Goal: Task Accomplishment & Management: Manage account settings

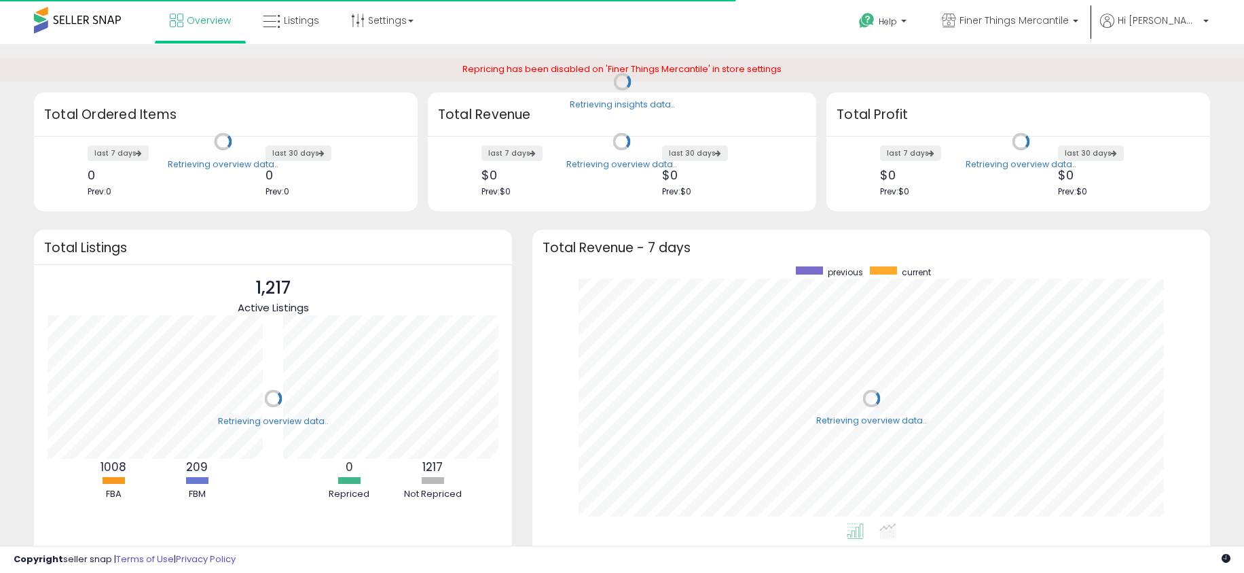
scroll to position [257, 650]
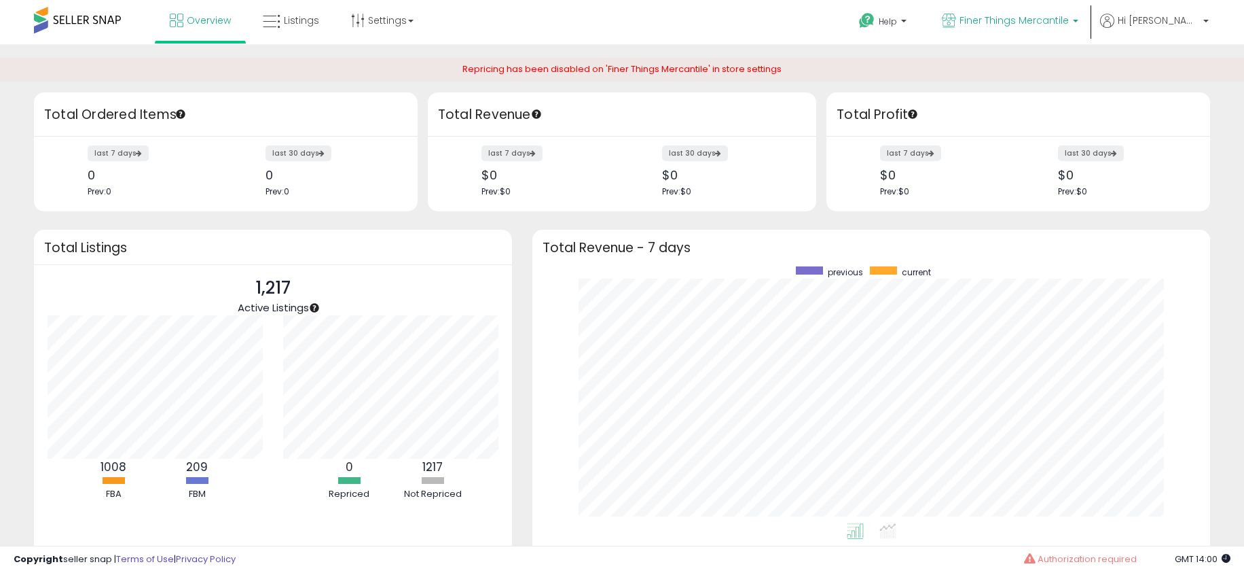
click at [1069, 19] on span "Finer Things Mercantile" at bounding box center [1014, 21] width 109 height 14
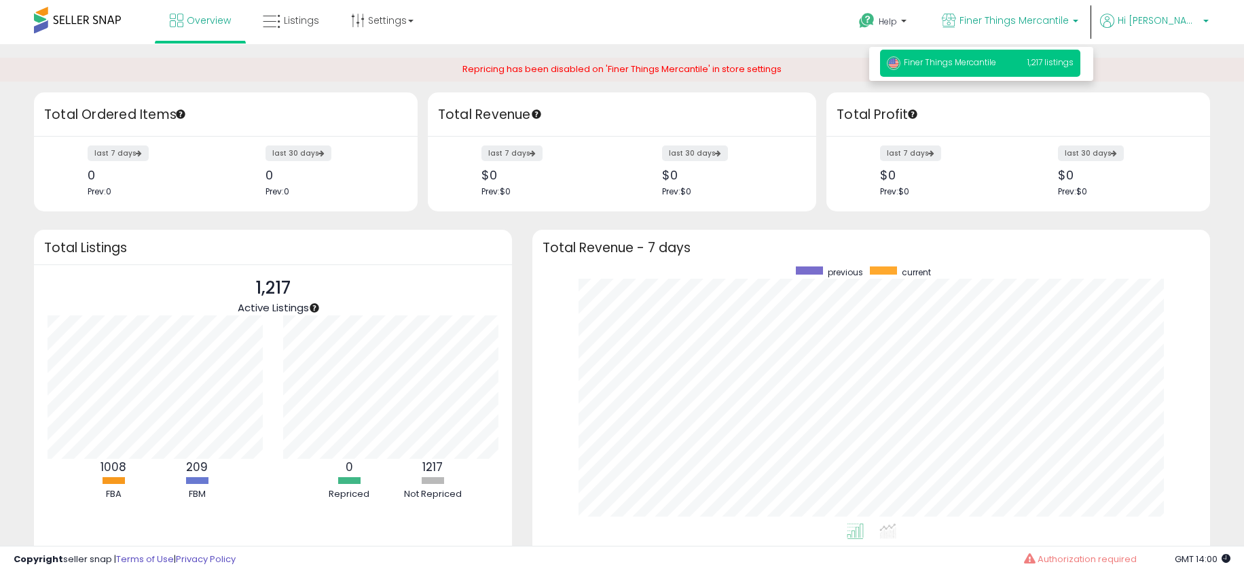
click at [1189, 22] on span "Hi [PERSON_NAME]" at bounding box center [1159, 21] width 82 height 14
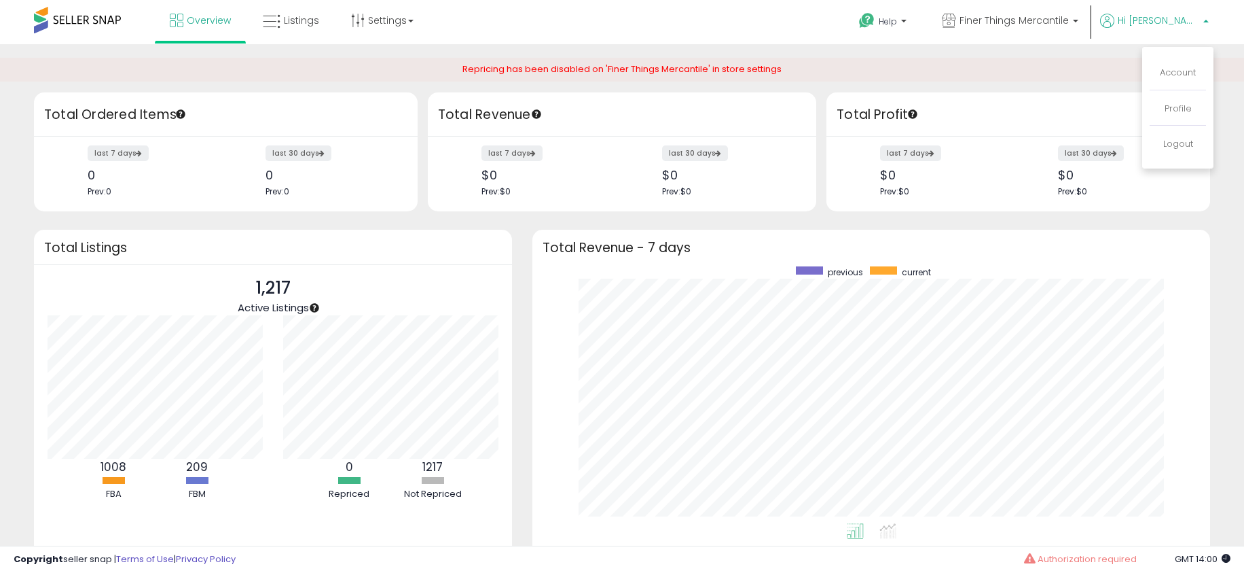
click at [974, 60] on div "Repricing has been disabled on 'Finer Things Mercantile' in store settings" at bounding box center [622, 70] width 1244 height 24
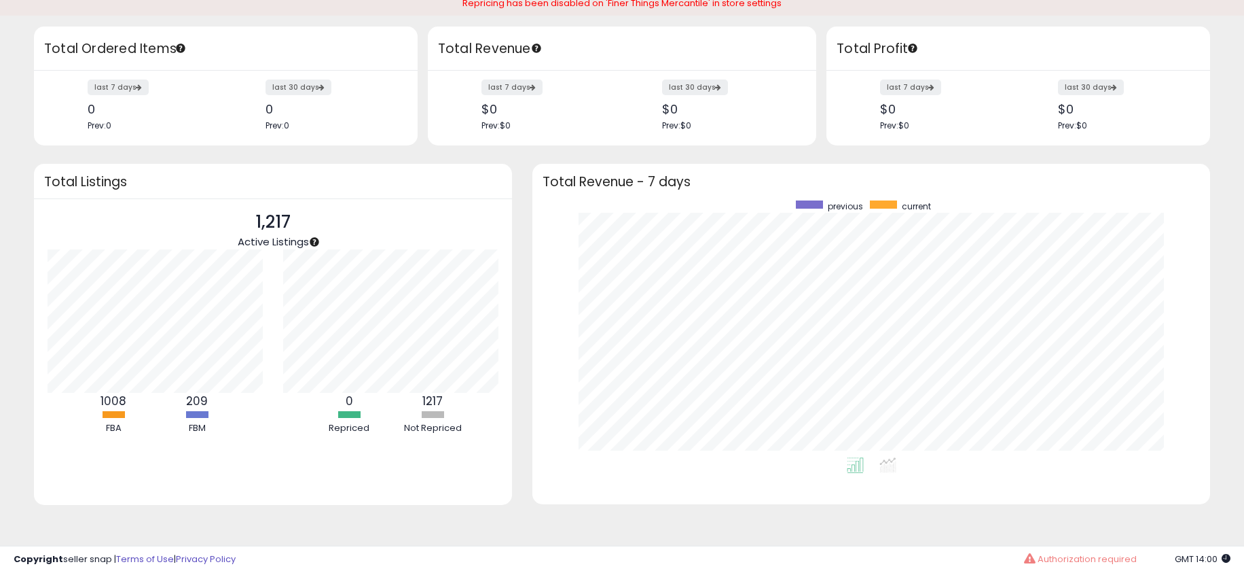
scroll to position [0, 0]
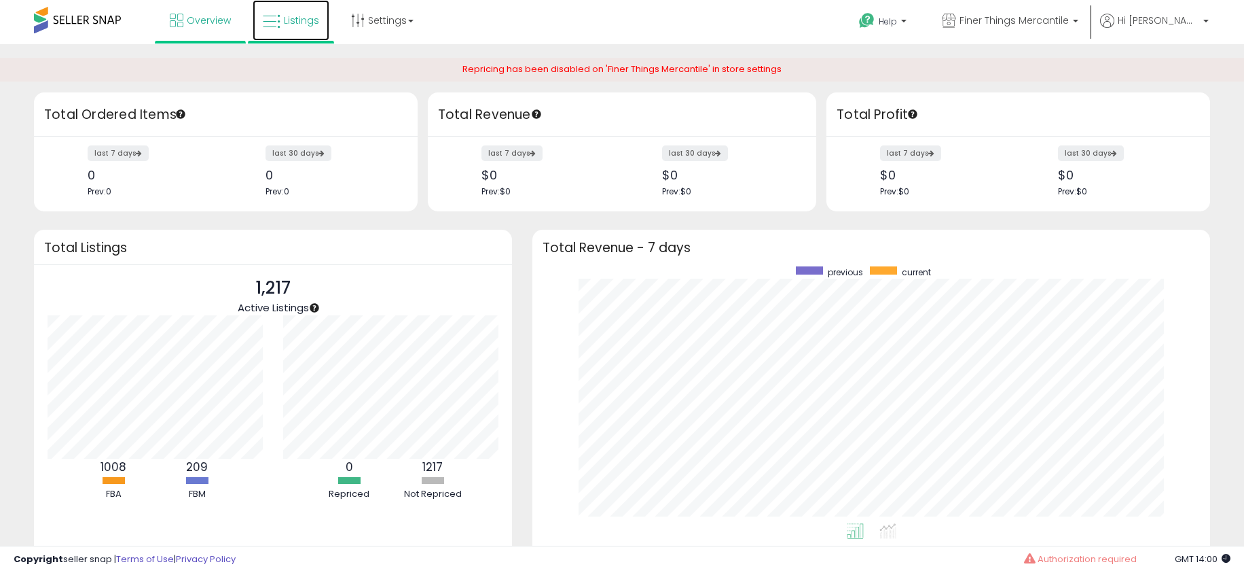
click at [308, 17] on span "Listings" at bounding box center [301, 21] width 35 height 14
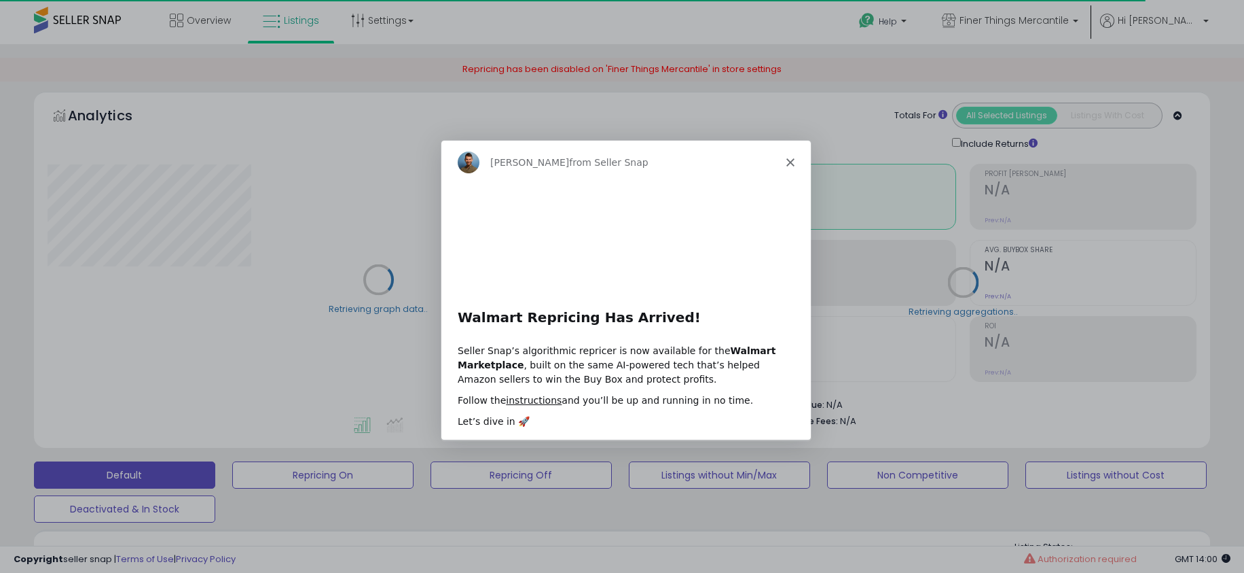
scroll to position [26, 0]
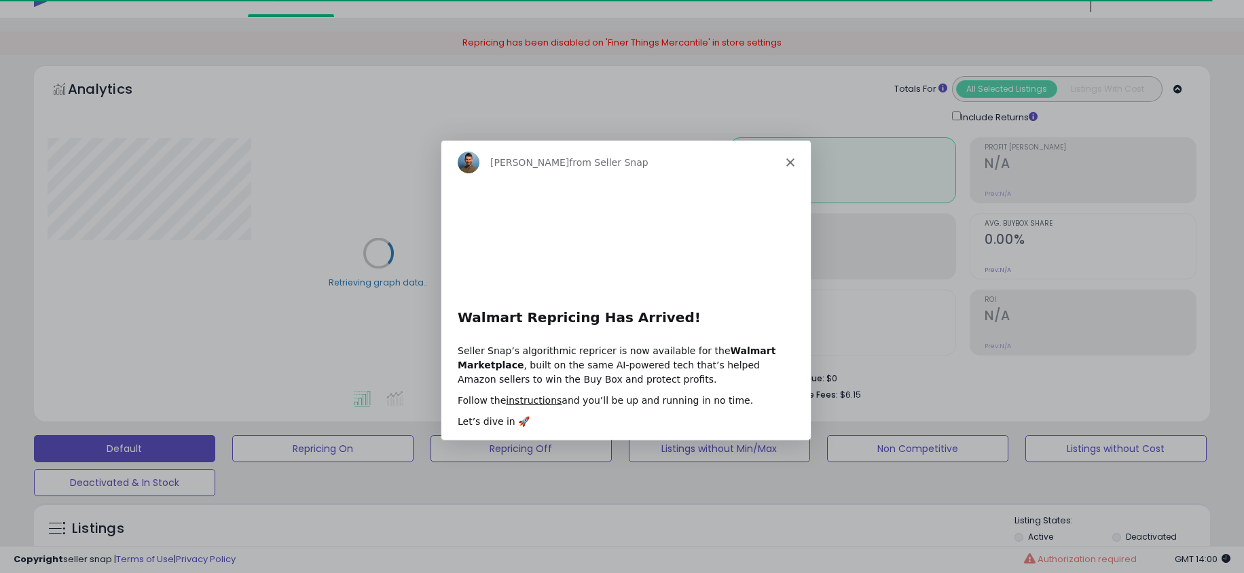
click at [791, 160] on polygon "Close" at bounding box center [790, 162] width 8 height 8
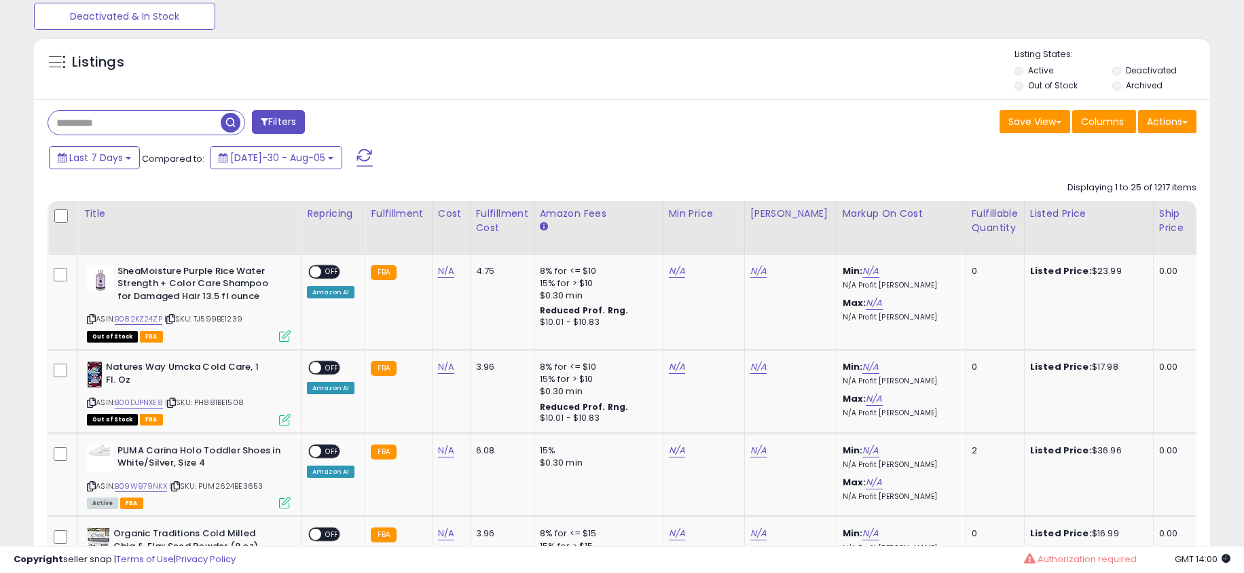
scroll to position [495, 0]
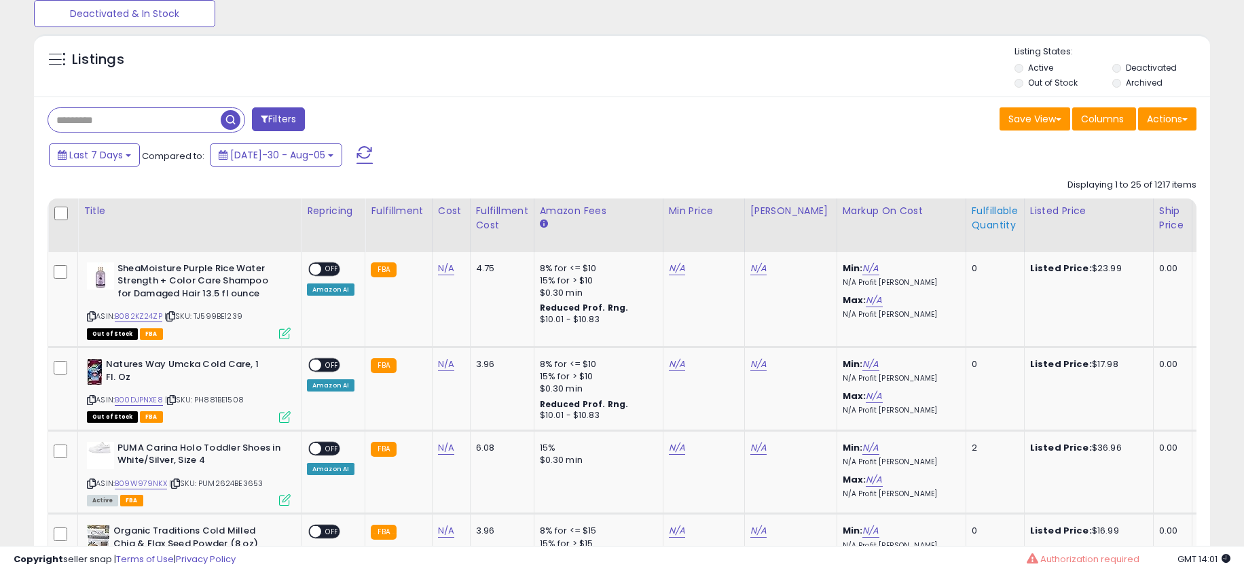
click at [972, 213] on div "Fulfillable Quantity" at bounding box center [995, 218] width 47 height 29
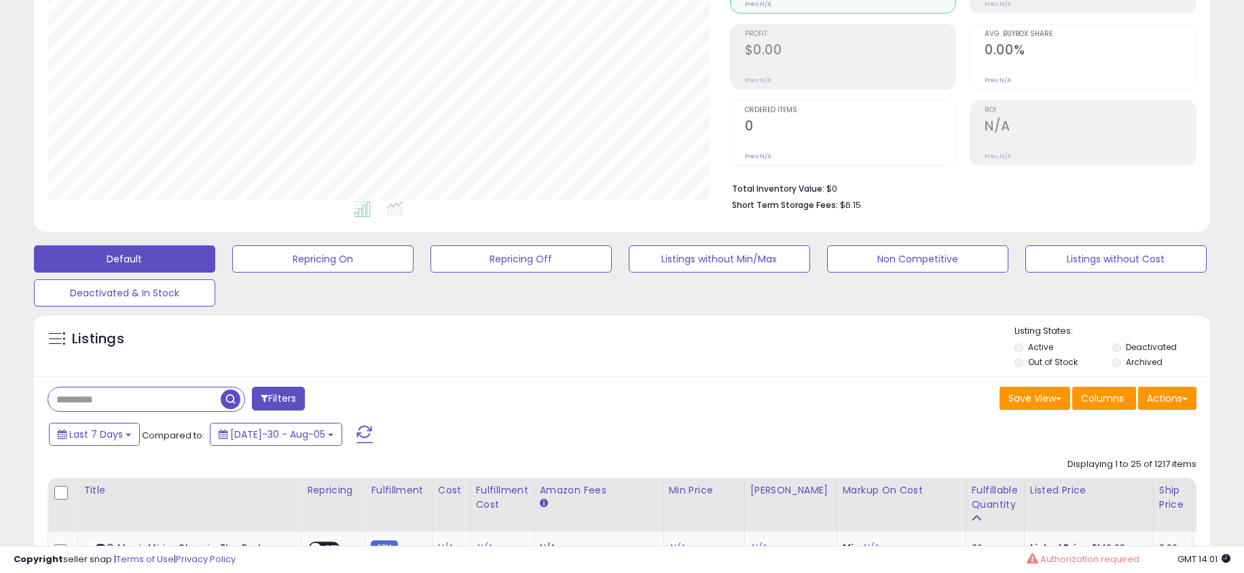
scroll to position [214, 0]
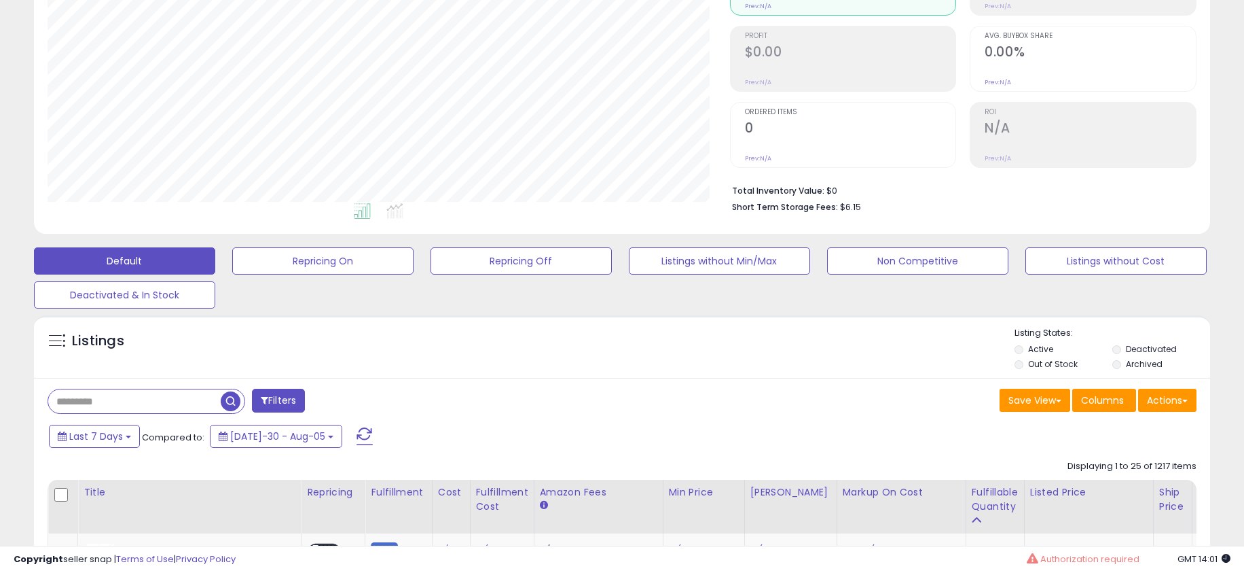
click at [357, 438] on span at bounding box center [365, 436] width 16 height 18
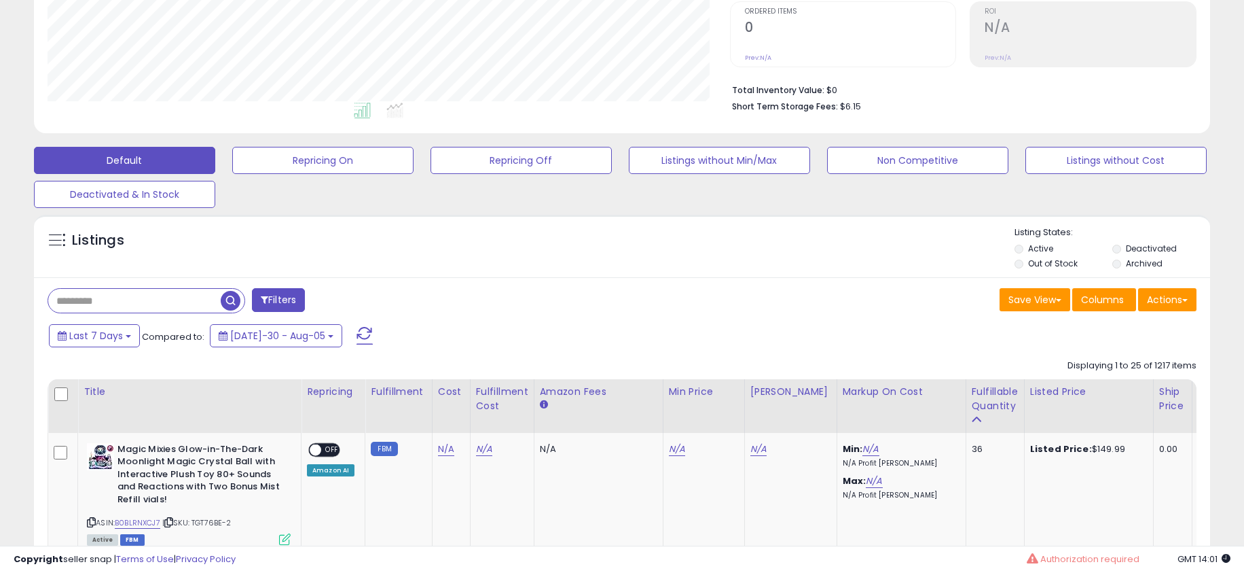
scroll to position [315, 0]
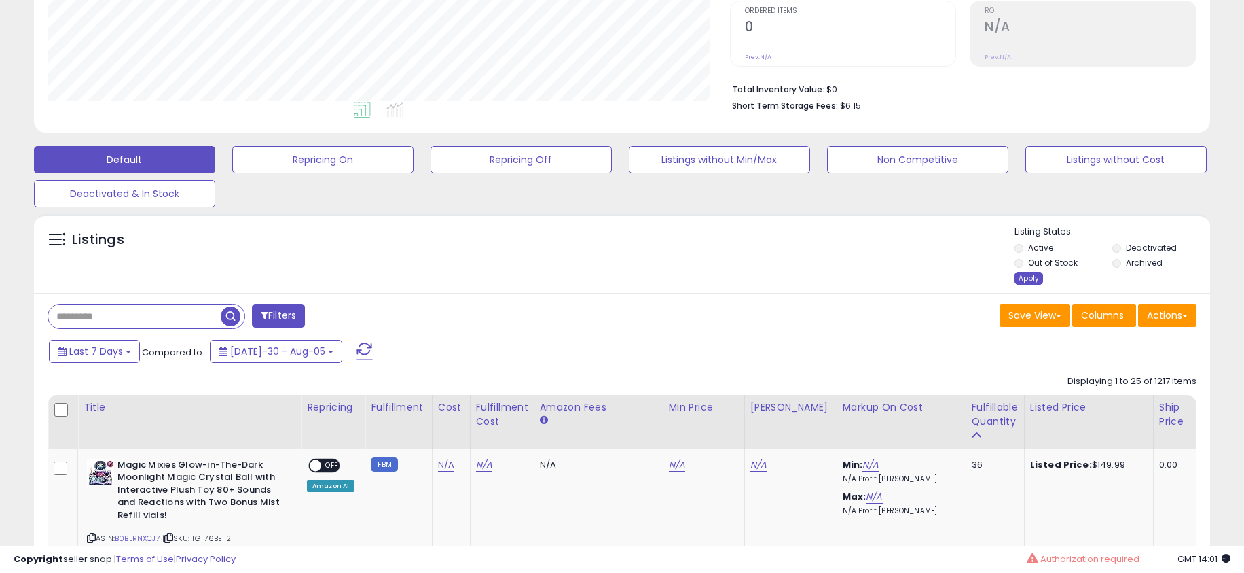
click at [1026, 277] on div "Apply" at bounding box center [1029, 278] width 29 height 13
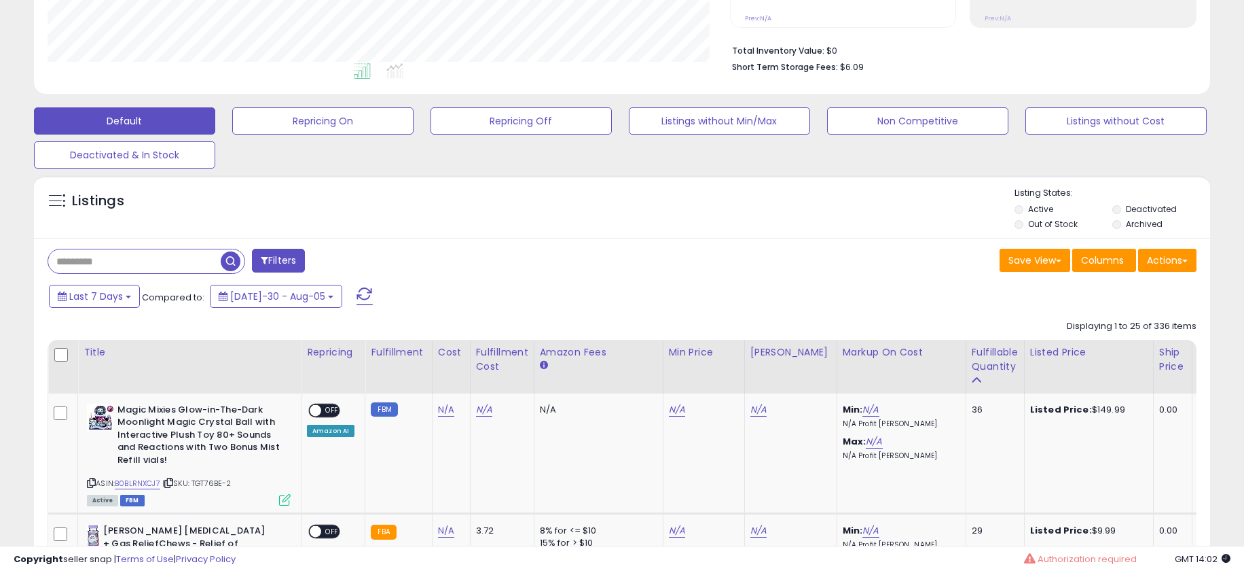
scroll to position [0, 0]
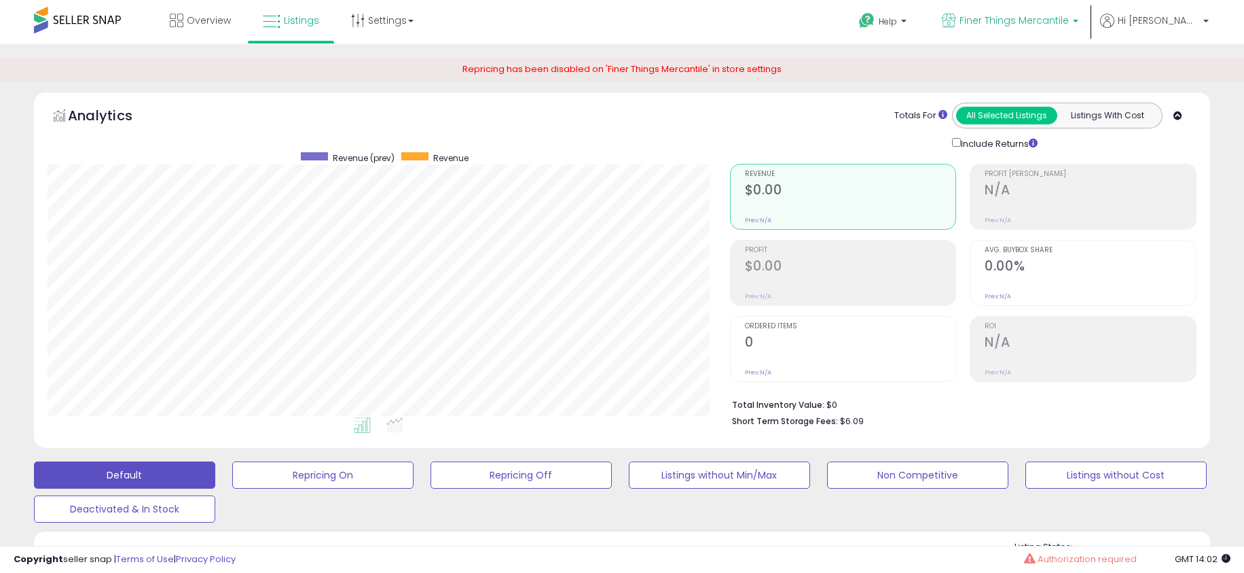
click at [1069, 19] on span "Finer Things Mercantile" at bounding box center [1014, 21] width 109 height 14
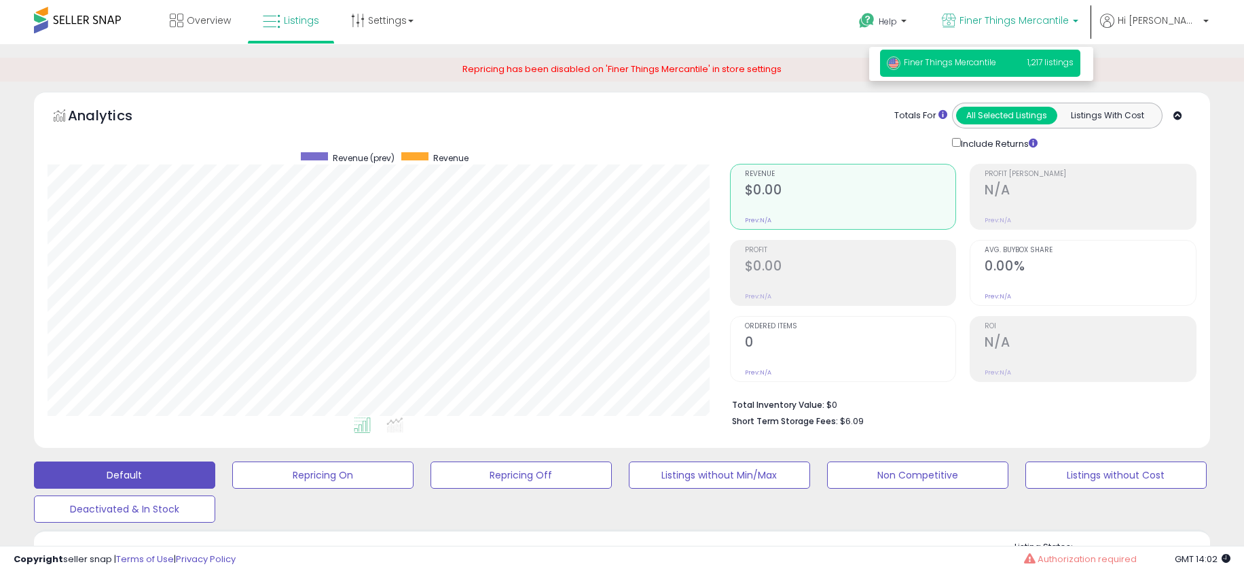
click at [1188, 12] on ul "Help Contact Support Search Knowledge Hub Request a Feature Finer Things Mercan…" at bounding box center [1029, 23] width 370 height 47
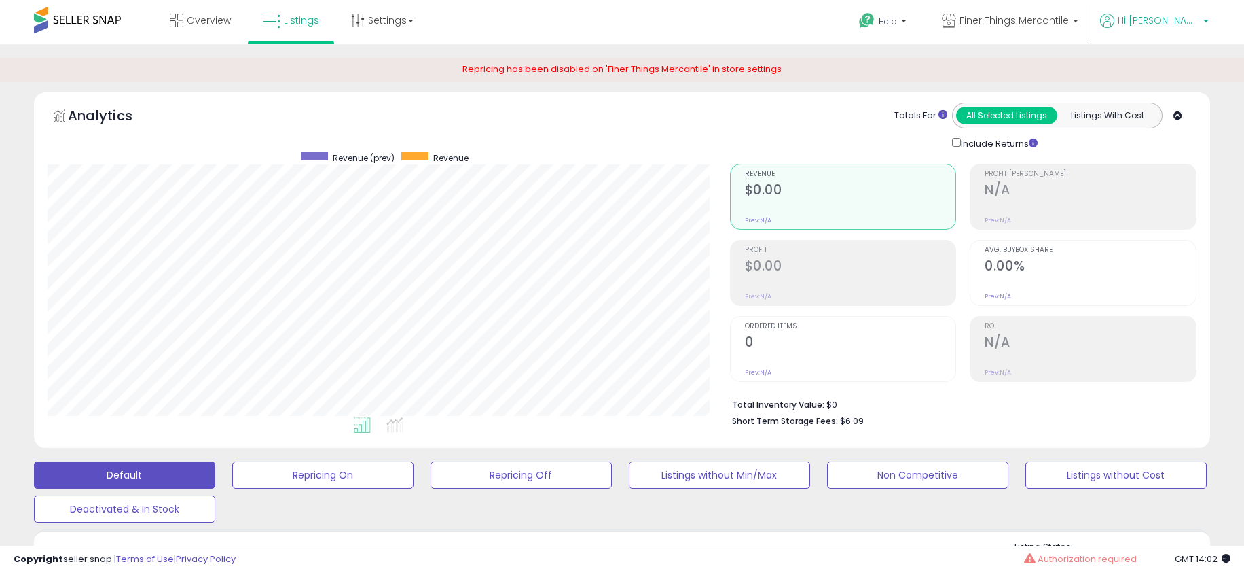
click at [1185, 17] on span "Hi [PERSON_NAME]" at bounding box center [1159, 21] width 82 height 14
click at [1174, 76] on link "Account" at bounding box center [1178, 72] width 36 height 13
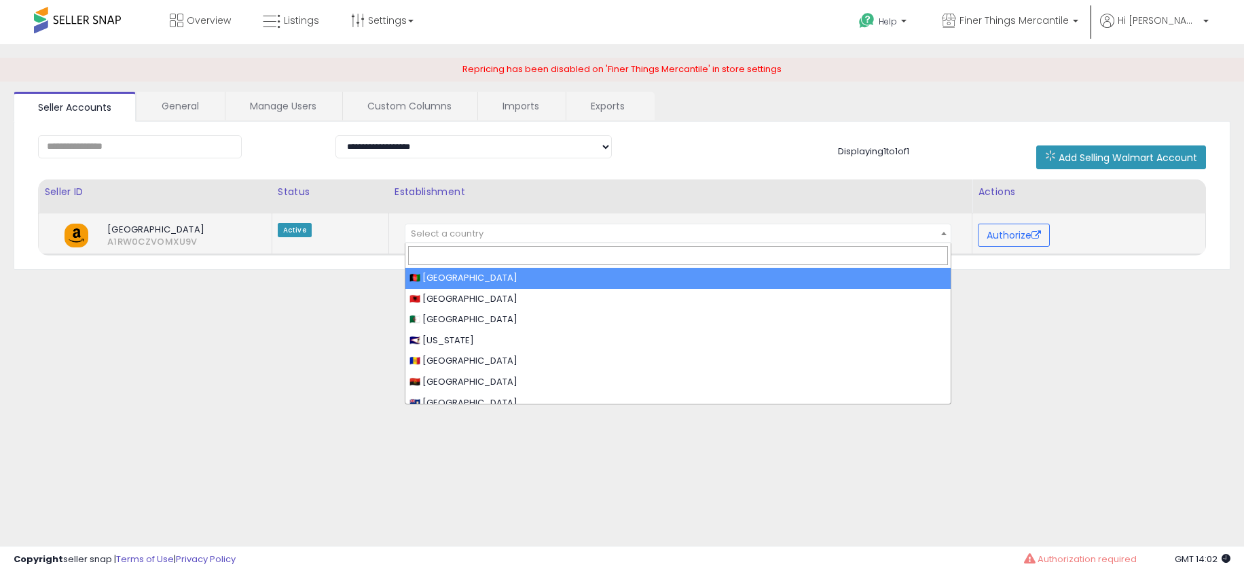
click at [788, 235] on span "Select a country" at bounding box center [679, 233] width 546 height 19
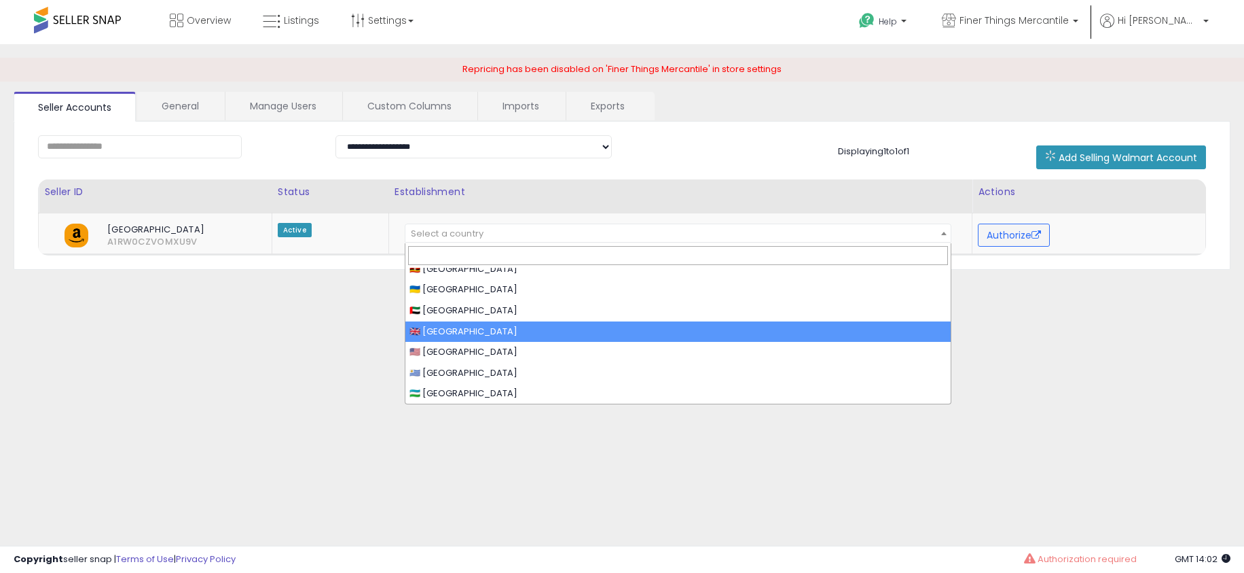
scroll to position [4245, 0]
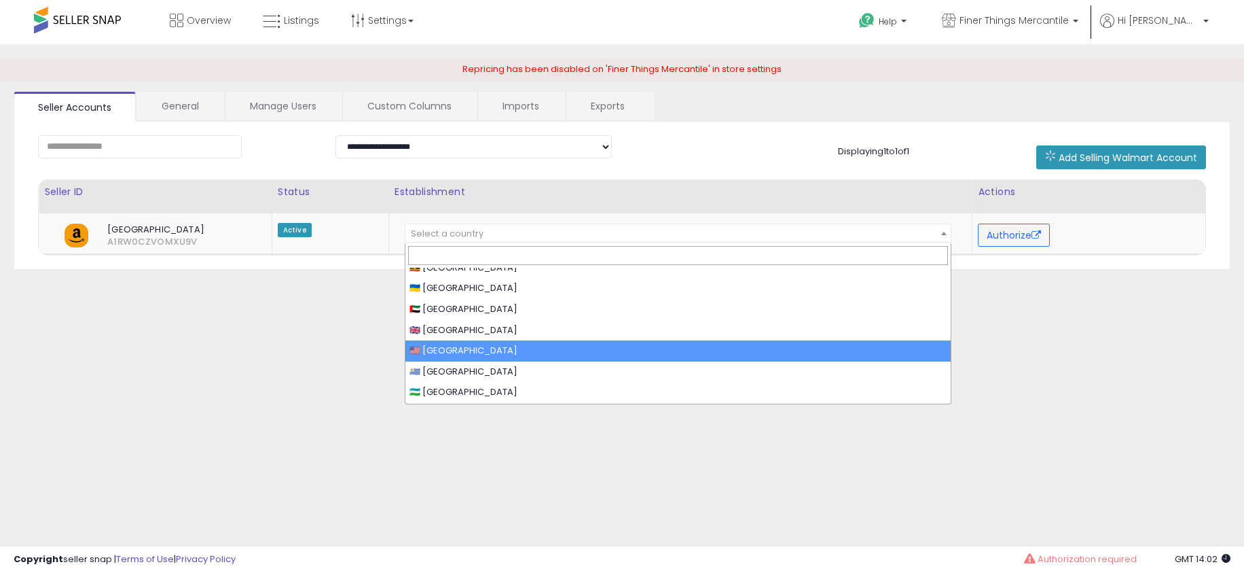
select select "**"
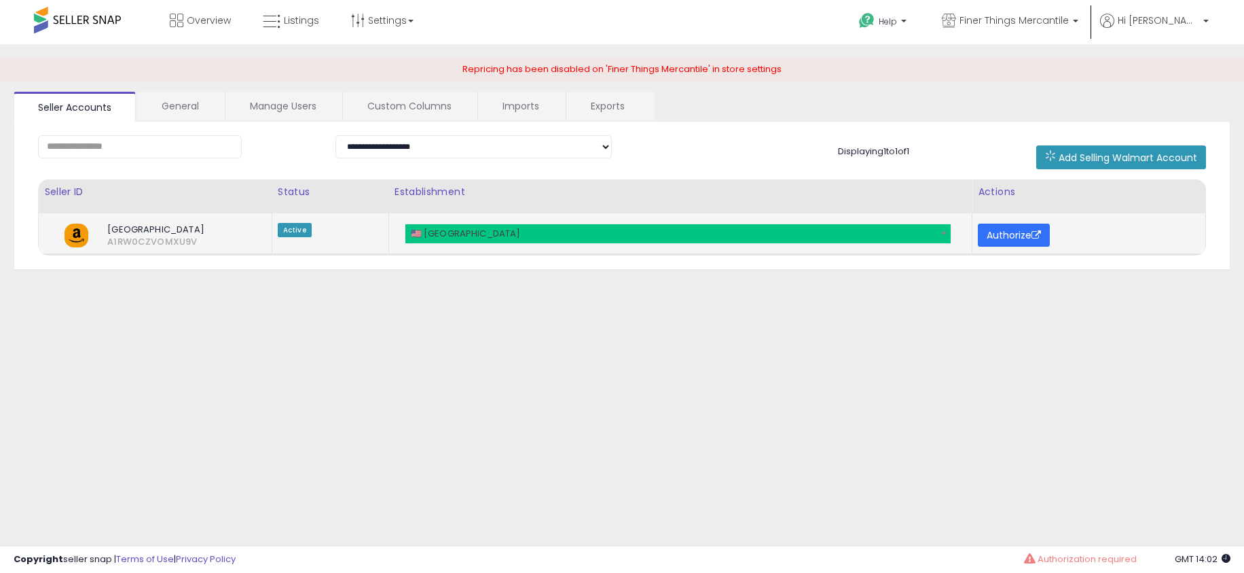
click at [1004, 235] on button "Authorize" at bounding box center [1014, 234] width 72 height 23
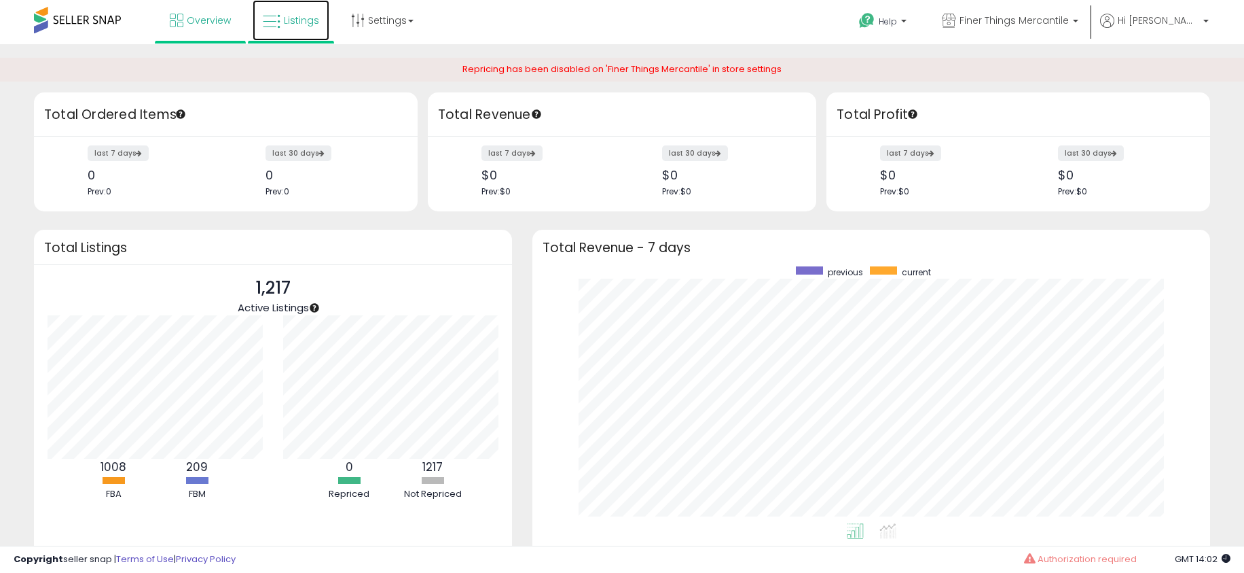
click at [303, 17] on span "Listings" at bounding box center [301, 21] width 35 height 14
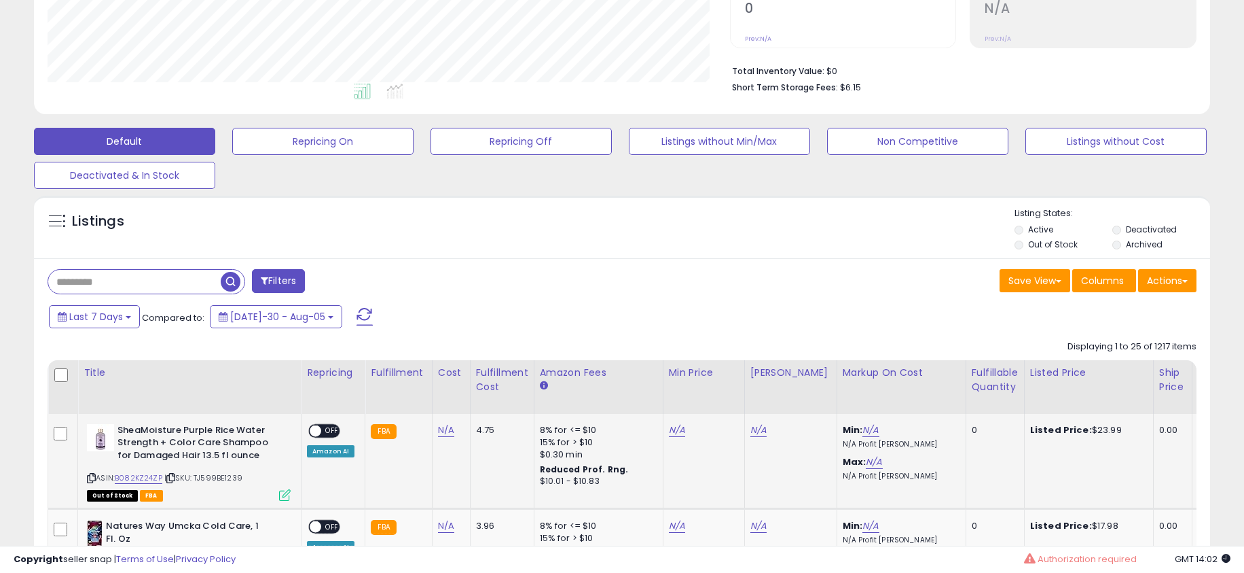
scroll to position [332, 0]
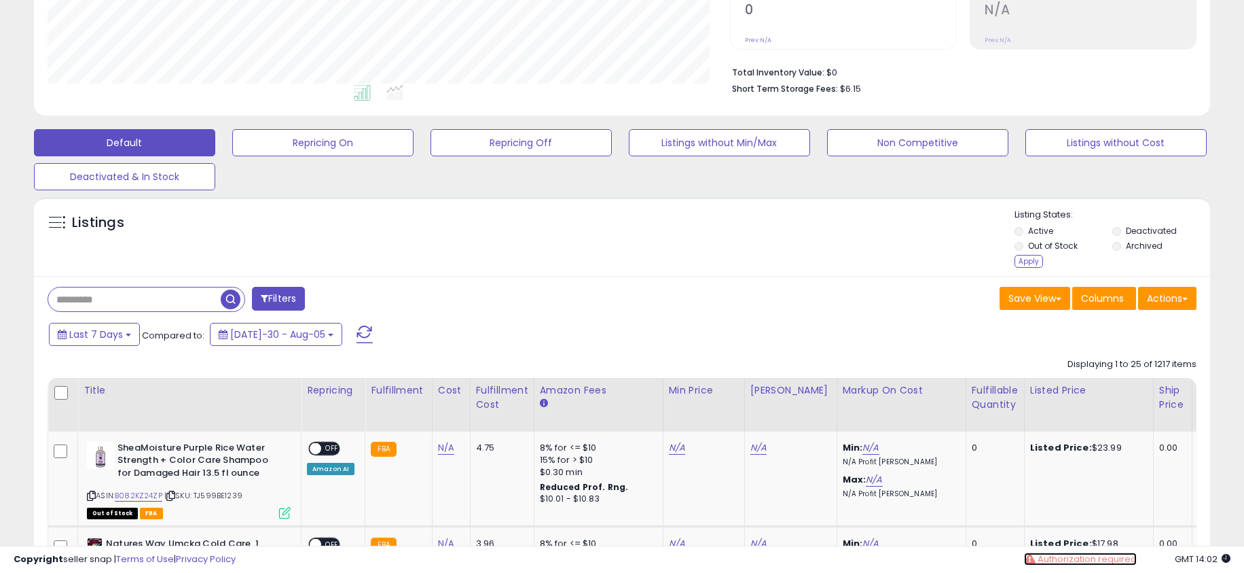
click at [1062, 556] on span "Authorization required" at bounding box center [1087, 558] width 99 height 13
